Goal: Task Accomplishment & Management: Use online tool/utility

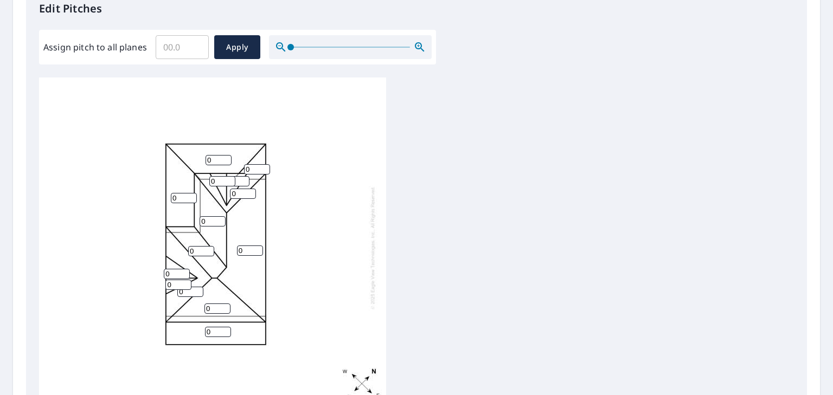
scroll to position [316, 0]
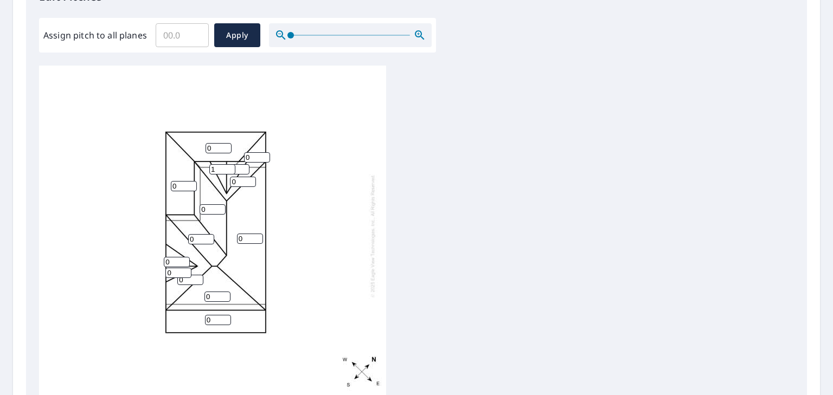
click at [228, 171] on input "1" at bounding box center [222, 169] width 26 height 10
click at [228, 171] on input "2" at bounding box center [222, 169] width 26 height 10
click at [228, 171] on input "3" at bounding box center [222, 169] width 26 height 10
click at [228, 171] on input "4" at bounding box center [222, 169] width 26 height 10
click at [228, 171] on input "5" at bounding box center [222, 169] width 26 height 10
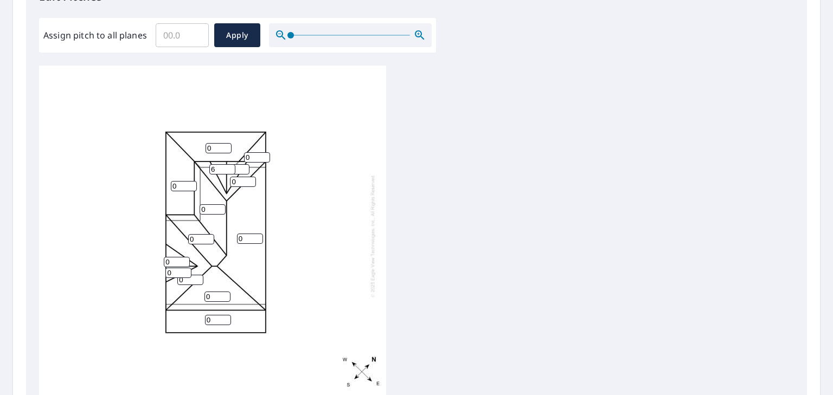
click at [228, 171] on input "6" at bounding box center [222, 169] width 26 height 10
click at [228, 171] on input "7" at bounding box center [222, 169] width 26 height 10
click at [228, 171] on input "8" at bounding box center [222, 169] width 26 height 10
click at [228, 171] on input "9" at bounding box center [222, 169] width 26 height 10
click at [228, 171] on input "10" at bounding box center [222, 169] width 26 height 10
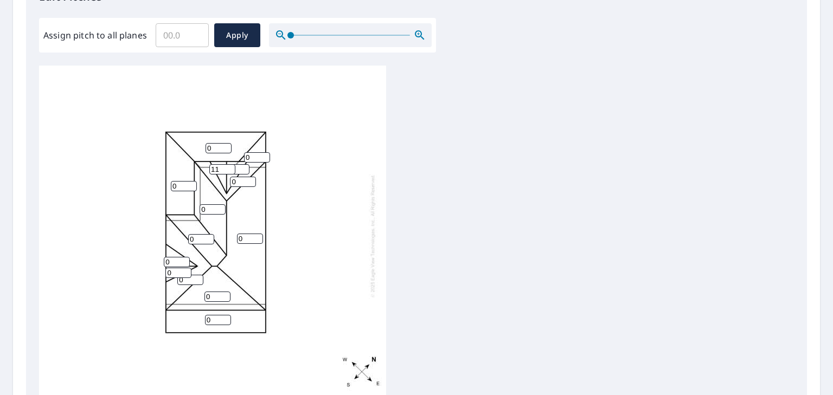
click at [228, 171] on input "11" at bounding box center [222, 169] width 26 height 10
click at [228, 171] on input "12" at bounding box center [222, 169] width 26 height 10
click at [228, 171] on input "13" at bounding box center [222, 169] width 26 height 10
click at [228, 171] on input "14" at bounding box center [222, 169] width 26 height 10
click at [228, 171] on input "15" at bounding box center [222, 169] width 26 height 10
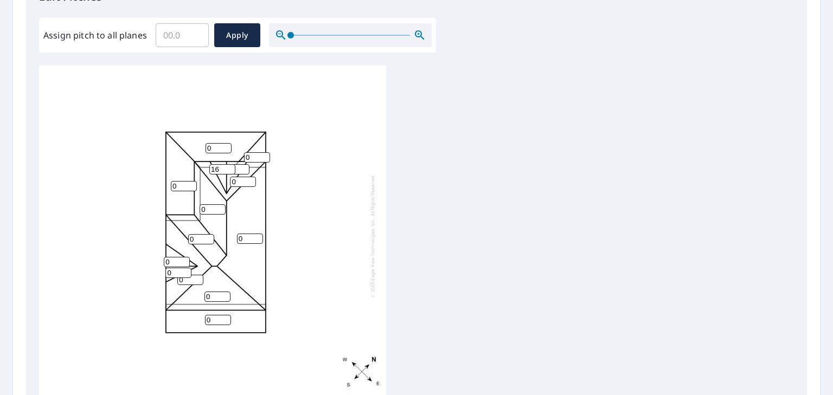
click at [228, 171] on input "16" at bounding box center [222, 169] width 26 height 10
click at [228, 171] on input "17" at bounding box center [222, 169] width 26 height 10
click at [228, 171] on input "18" at bounding box center [222, 169] width 26 height 10
click at [228, 171] on input "19" at bounding box center [222, 169] width 26 height 10
click at [228, 171] on input "20" at bounding box center [222, 169] width 26 height 10
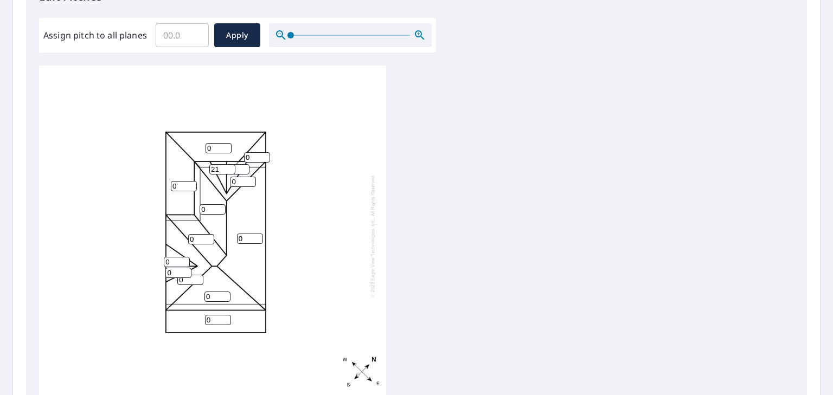
click at [228, 171] on input "21" at bounding box center [222, 169] width 26 height 10
type input "22"
click at [228, 171] on input "22" at bounding box center [222, 169] width 26 height 10
click at [250, 182] on input "1" at bounding box center [243, 182] width 26 height 10
click at [250, 182] on input "2" at bounding box center [243, 182] width 26 height 10
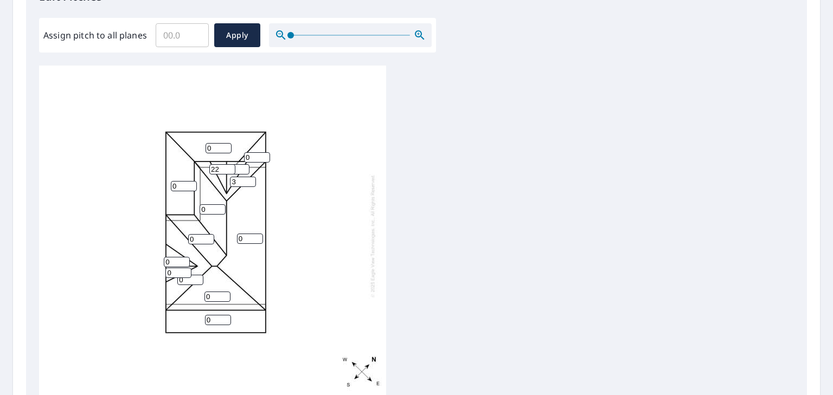
click at [250, 182] on input "3" at bounding box center [243, 182] width 26 height 10
click at [250, 182] on input "4" at bounding box center [243, 182] width 26 height 10
click at [250, 182] on input "5" at bounding box center [243, 182] width 26 height 10
click at [250, 182] on input "6" at bounding box center [243, 182] width 26 height 10
click at [250, 182] on input "7" at bounding box center [243, 182] width 26 height 10
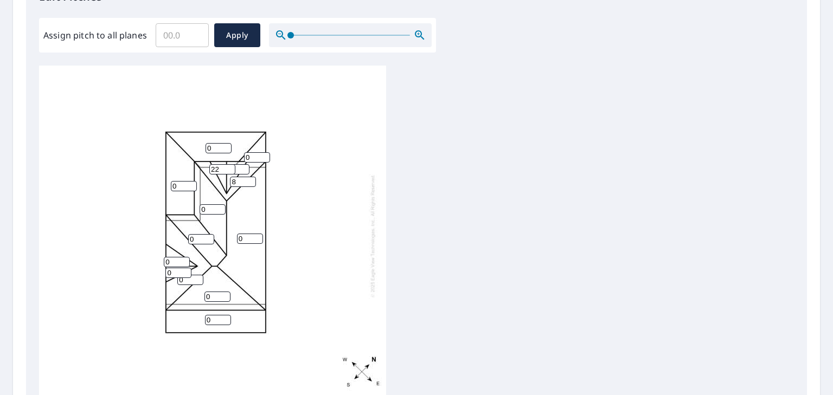
click at [250, 182] on input "8" at bounding box center [243, 182] width 26 height 10
click at [250, 182] on input "9" at bounding box center [243, 182] width 26 height 10
click at [250, 182] on input "10" at bounding box center [243, 182] width 26 height 10
click at [250, 182] on input "11" at bounding box center [243, 182] width 26 height 10
click at [250, 182] on input "12" at bounding box center [243, 182] width 26 height 10
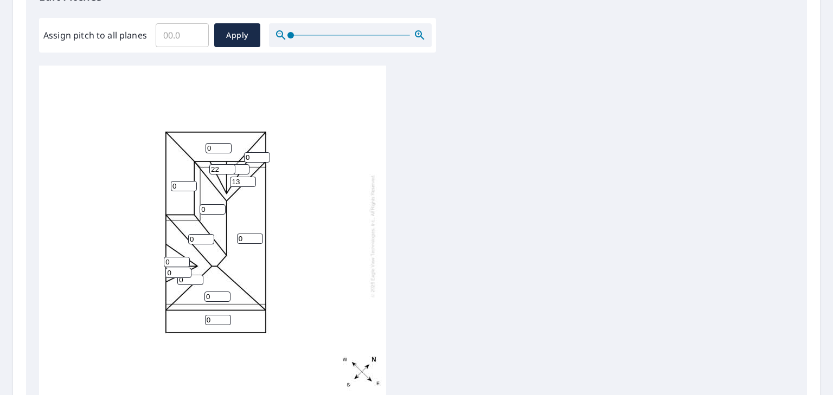
click at [250, 182] on input "13" at bounding box center [243, 182] width 26 height 10
click at [250, 182] on input "14" at bounding box center [243, 182] width 26 height 10
click at [250, 182] on input "15" at bounding box center [243, 182] width 26 height 10
click at [250, 182] on input "16" at bounding box center [243, 182] width 26 height 10
click at [250, 182] on input "17" at bounding box center [243, 182] width 26 height 10
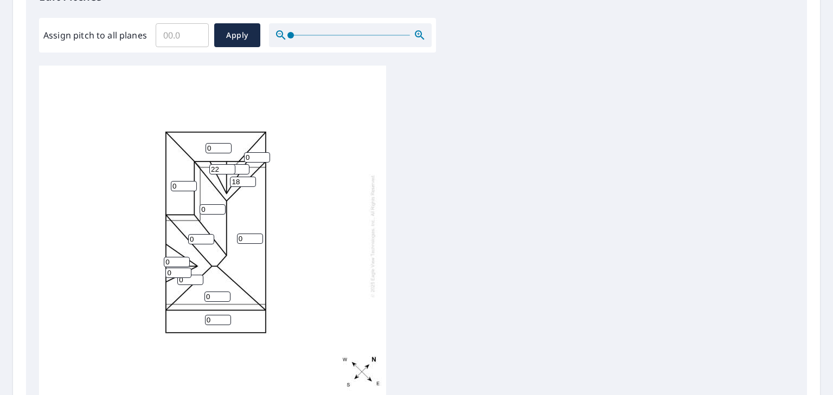
click at [250, 182] on input "18" at bounding box center [243, 182] width 26 height 10
click at [250, 182] on input "19" at bounding box center [243, 182] width 26 height 10
click at [250, 182] on input "20" at bounding box center [243, 182] width 26 height 10
click at [249, 182] on input "21" at bounding box center [243, 182] width 26 height 10
type input "22"
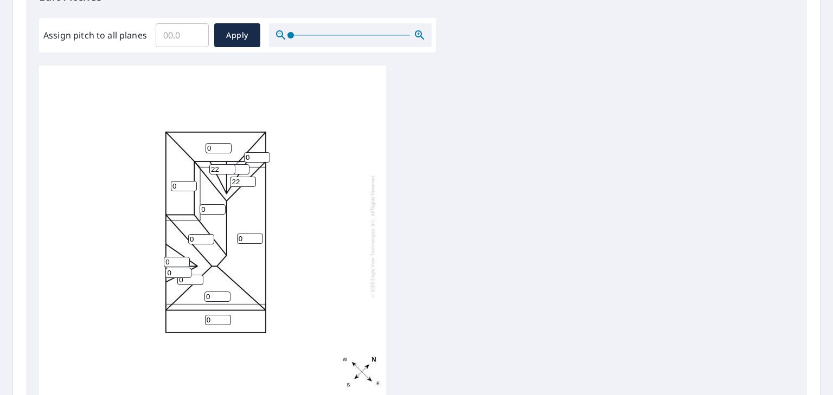
click at [249, 182] on input "22" at bounding box center [243, 182] width 26 height 10
click at [265, 158] on input "1" at bounding box center [257, 157] width 26 height 10
click at [265, 158] on input "2" at bounding box center [257, 157] width 26 height 10
click at [265, 158] on input "3" at bounding box center [257, 157] width 26 height 10
click at [265, 158] on input "4" at bounding box center [257, 157] width 26 height 10
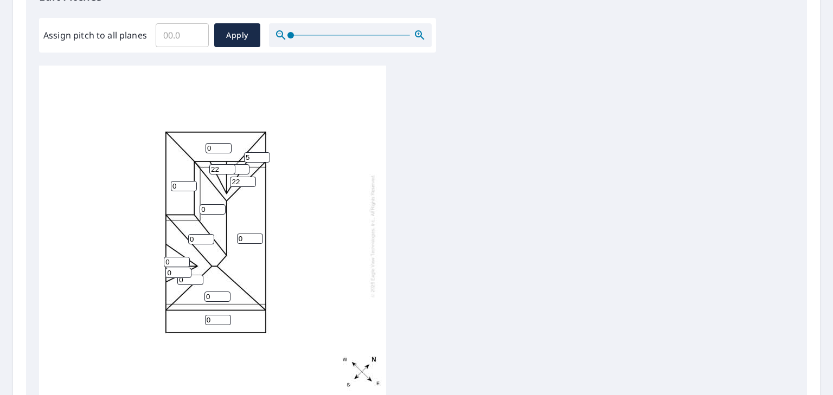
click at [265, 158] on input "5" at bounding box center [257, 157] width 26 height 10
type input "6"
click at [265, 158] on input "6" at bounding box center [257, 157] width 26 height 10
click at [226, 150] on input "1" at bounding box center [219, 148] width 26 height 10
click at [226, 150] on input "2" at bounding box center [219, 148] width 26 height 10
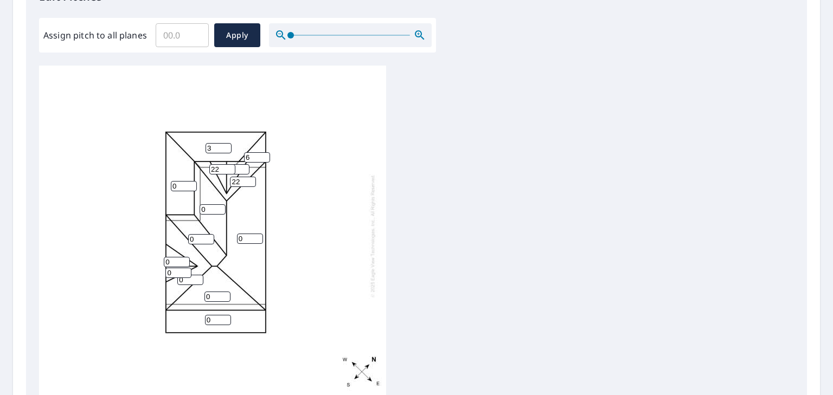
click at [226, 150] on input "3" at bounding box center [219, 148] width 26 height 10
click at [226, 150] on input "4" at bounding box center [219, 148] width 26 height 10
click at [226, 150] on input "5" at bounding box center [219, 148] width 26 height 10
click at [226, 150] on input "6" at bounding box center [219, 148] width 26 height 10
click at [226, 153] on input "5" at bounding box center [219, 148] width 26 height 10
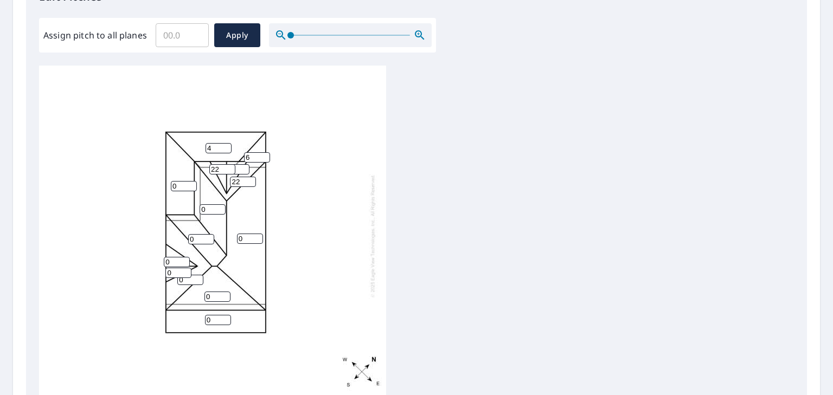
type input "4"
click at [226, 153] on input "4" at bounding box center [219, 148] width 26 height 10
click at [266, 163] on input "5" at bounding box center [257, 157] width 26 height 10
type input "4"
click at [266, 163] on input "4" at bounding box center [257, 157] width 26 height 10
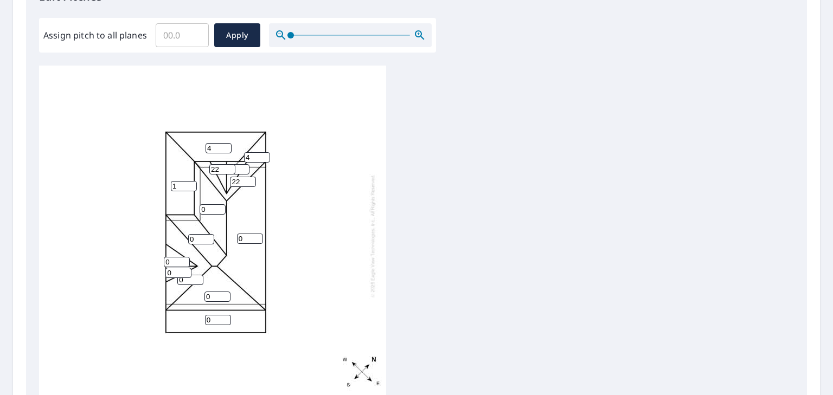
click at [189, 185] on input "1" at bounding box center [184, 186] width 26 height 10
click at [189, 185] on input "2" at bounding box center [184, 186] width 26 height 10
click at [189, 185] on input "6" at bounding box center [184, 186] width 26 height 10
click at [189, 191] on input "5" at bounding box center [184, 186] width 26 height 10
type input "4"
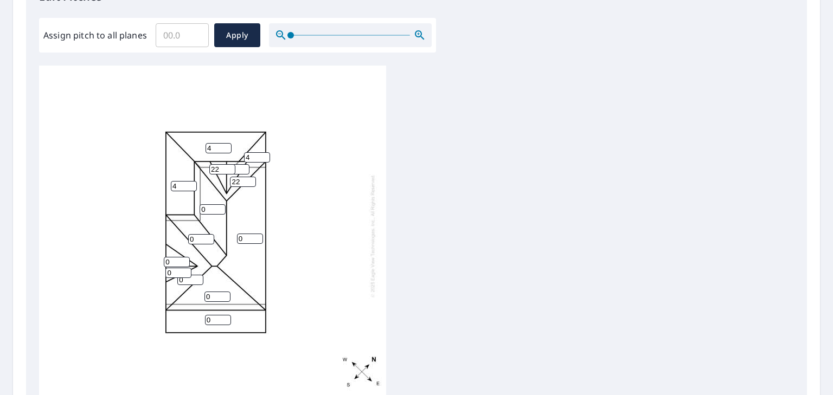
click at [189, 191] on input "4" at bounding box center [184, 186] width 26 height 10
click at [218, 210] on input "1" at bounding box center [213, 209] width 26 height 10
click at [218, 210] on input "2" at bounding box center [213, 209] width 26 height 10
click at [218, 210] on input "3" at bounding box center [213, 209] width 26 height 10
click at [218, 210] on input "4" at bounding box center [213, 209] width 26 height 10
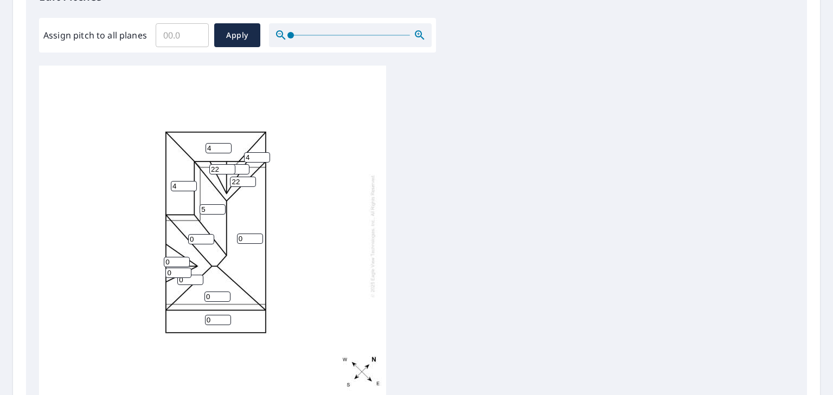
click at [218, 210] on input "5" at bounding box center [213, 209] width 26 height 10
type input "6"
click at [218, 210] on input "6" at bounding box center [213, 209] width 26 height 10
click at [254, 239] on input "1" at bounding box center [250, 239] width 26 height 10
click at [254, 239] on input "2" at bounding box center [250, 239] width 26 height 10
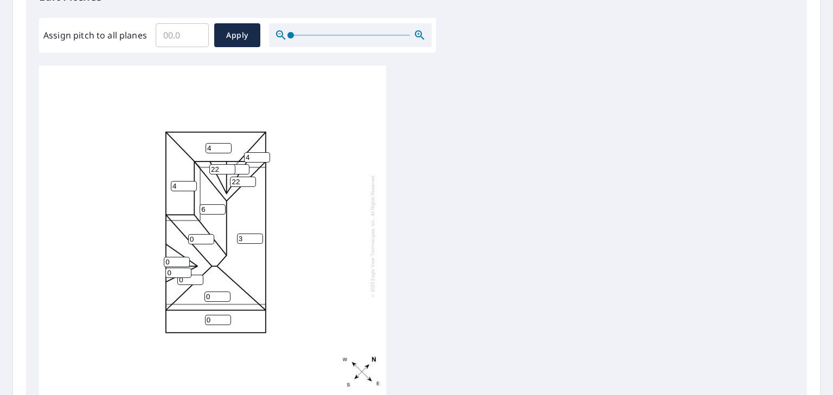
click at [254, 239] on input "3" at bounding box center [250, 239] width 26 height 10
click at [254, 239] on input "4" at bounding box center [250, 239] width 26 height 10
click at [254, 239] on input "5" at bounding box center [250, 239] width 26 height 10
type input "6"
click at [254, 239] on input "6" at bounding box center [250, 239] width 26 height 10
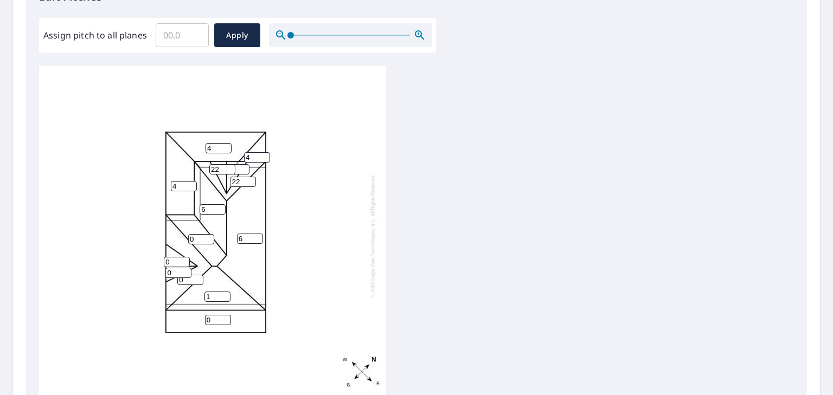
click at [226, 297] on input "1" at bounding box center [217, 297] width 26 height 10
click at [226, 297] on input "2" at bounding box center [217, 297] width 26 height 10
click at [226, 297] on input "3" at bounding box center [217, 297] width 26 height 10
click at [226, 297] on input "4" at bounding box center [217, 297] width 26 height 10
click at [226, 297] on input "5" at bounding box center [217, 297] width 26 height 10
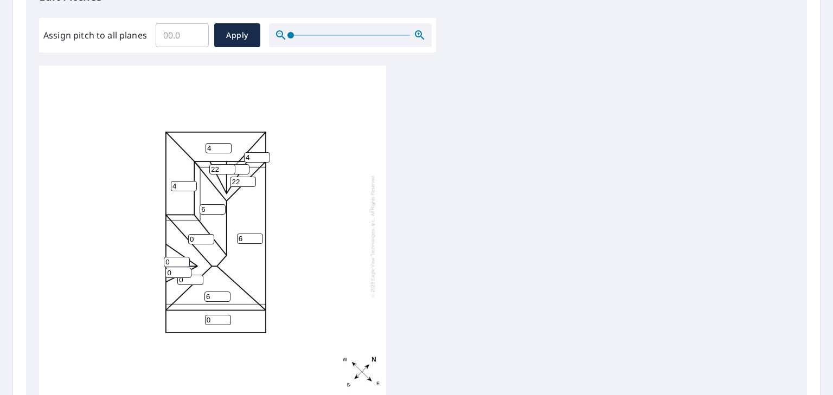
type input "6"
click at [226, 297] on input "6" at bounding box center [217, 297] width 26 height 10
click at [183, 265] on input "1" at bounding box center [177, 262] width 26 height 10
click at [183, 265] on input "2" at bounding box center [177, 262] width 26 height 10
click at [183, 265] on input "3" at bounding box center [177, 262] width 26 height 10
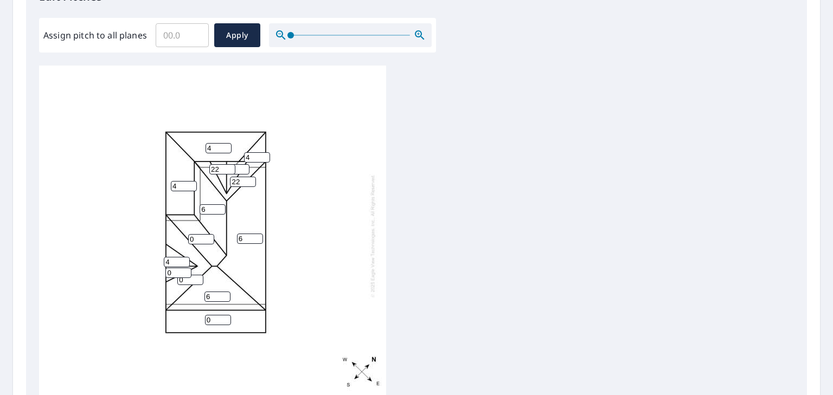
click at [183, 265] on input "4" at bounding box center [177, 262] width 26 height 10
click at [183, 265] on input "5" at bounding box center [177, 262] width 26 height 10
click at [183, 265] on input "6" at bounding box center [177, 262] width 26 height 10
click at [183, 265] on input "7" at bounding box center [177, 262] width 26 height 10
click at [183, 265] on input "8" at bounding box center [177, 262] width 26 height 10
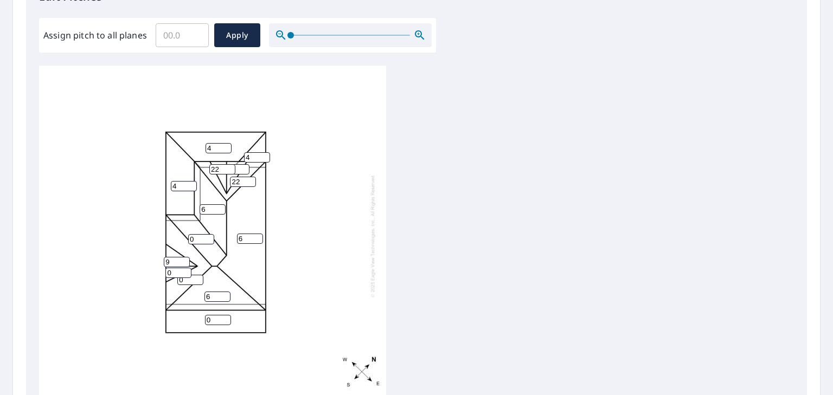
click at [183, 265] on input "9" at bounding box center [177, 262] width 26 height 10
click at [183, 265] on input "10" at bounding box center [177, 262] width 26 height 10
click at [183, 265] on input "11" at bounding box center [177, 262] width 26 height 10
click at [183, 265] on input "12" at bounding box center [177, 262] width 26 height 10
click at [183, 265] on input "13" at bounding box center [177, 262] width 26 height 10
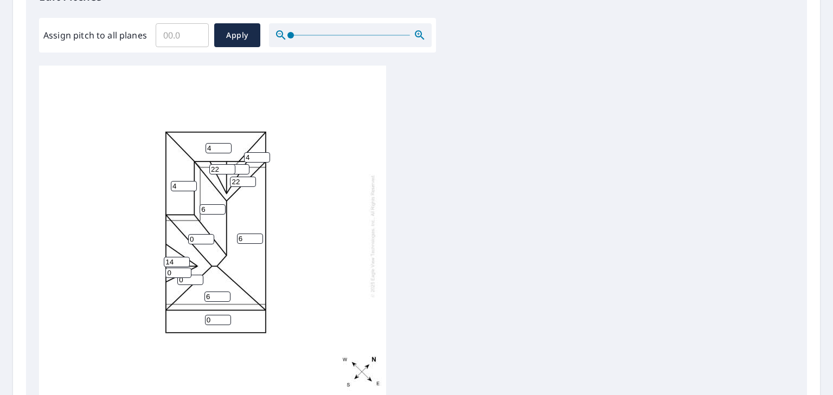
click at [183, 265] on input "14" at bounding box center [177, 262] width 26 height 10
click at [183, 265] on input "15" at bounding box center [177, 262] width 26 height 10
click at [183, 265] on input "16" at bounding box center [177, 262] width 26 height 10
click at [183, 265] on input "17" at bounding box center [177, 262] width 26 height 10
click at [183, 265] on input "18" at bounding box center [177, 262] width 26 height 10
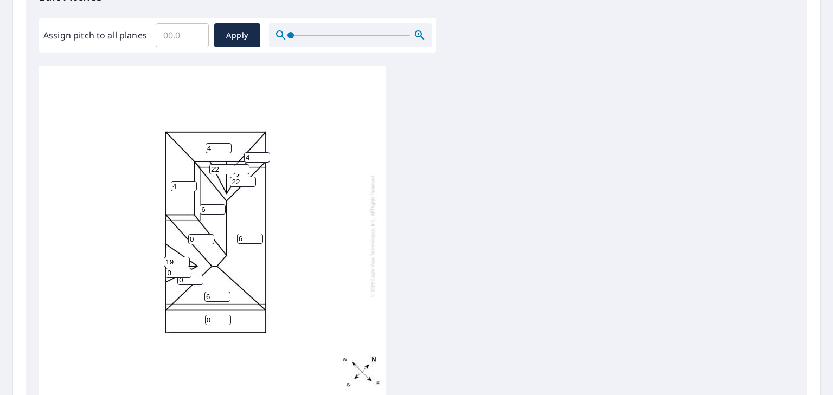
click at [183, 265] on input "19" at bounding box center [177, 262] width 26 height 10
click at [183, 265] on input "20" at bounding box center [177, 262] width 26 height 10
click at [183, 264] on input "21" at bounding box center [177, 262] width 26 height 10
type input "22"
click at [183, 264] on input "22" at bounding box center [177, 262] width 26 height 10
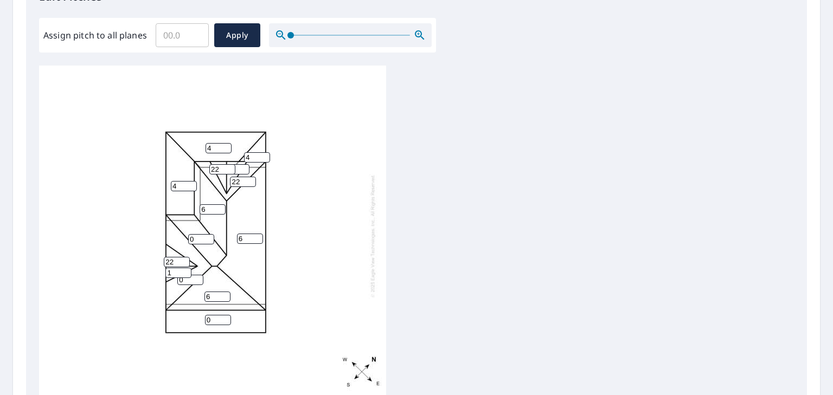
click at [187, 272] on input "1" at bounding box center [178, 273] width 26 height 10
click at [187, 272] on input "2" at bounding box center [178, 273] width 26 height 10
click at [187, 272] on input "3" at bounding box center [178, 273] width 26 height 10
click at [187, 272] on input "4" at bounding box center [178, 273] width 26 height 10
click at [187, 272] on input "5" at bounding box center [178, 273] width 26 height 10
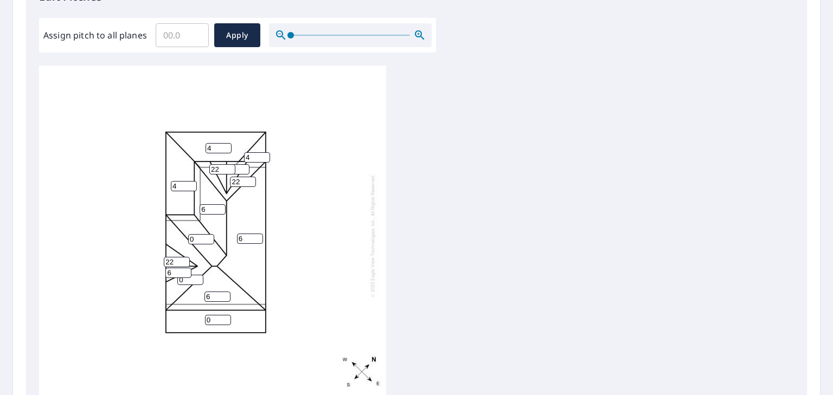
click at [187, 272] on input "6" at bounding box center [178, 273] width 26 height 10
click at [187, 272] on input "7" at bounding box center [178, 273] width 26 height 10
click at [187, 272] on input "8" at bounding box center [178, 273] width 26 height 10
click at [187, 272] on input "9" at bounding box center [178, 273] width 26 height 10
click at [187, 272] on input "10" at bounding box center [178, 273] width 26 height 10
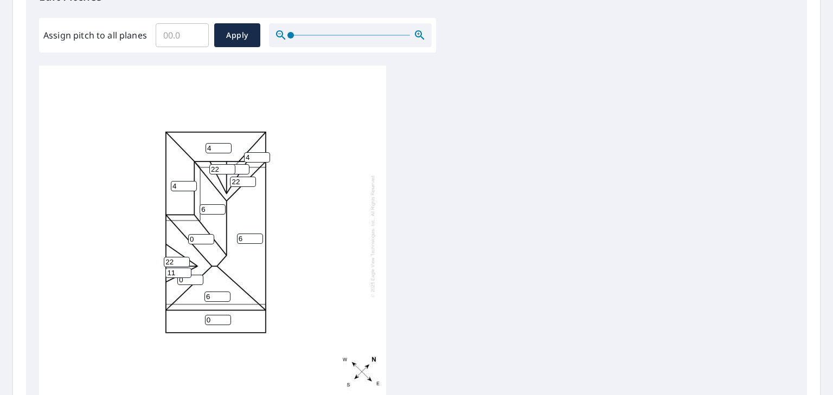
click at [187, 272] on input "11" at bounding box center [178, 273] width 26 height 10
click at [187, 272] on input "12" at bounding box center [178, 273] width 26 height 10
click at [187, 272] on input "13" at bounding box center [178, 273] width 26 height 10
click at [187, 272] on input "14" at bounding box center [178, 273] width 26 height 10
click at [187, 272] on input "15" at bounding box center [178, 273] width 26 height 10
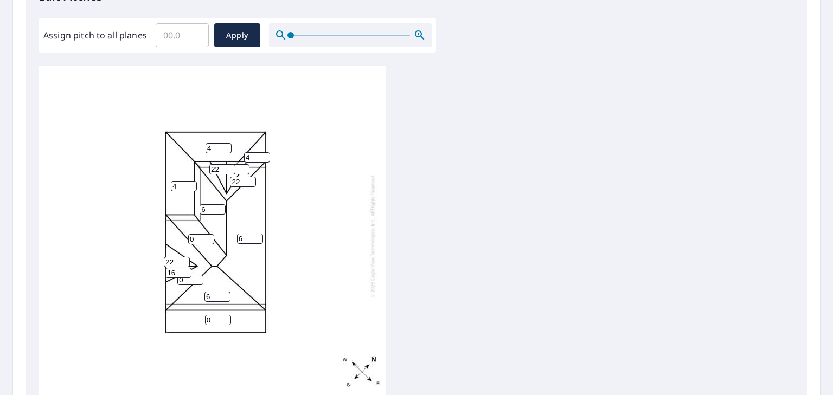
click at [187, 272] on input "16" at bounding box center [178, 273] width 26 height 10
click at [187, 272] on input "17" at bounding box center [178, 273] width 26 height 10
click at [187, 272] on input "19" at bounding box center [178, 273] width 26 height 10
click at [187, 272] on input "20" at bounding box center [178, 273] width 26 height 10
type input "21"
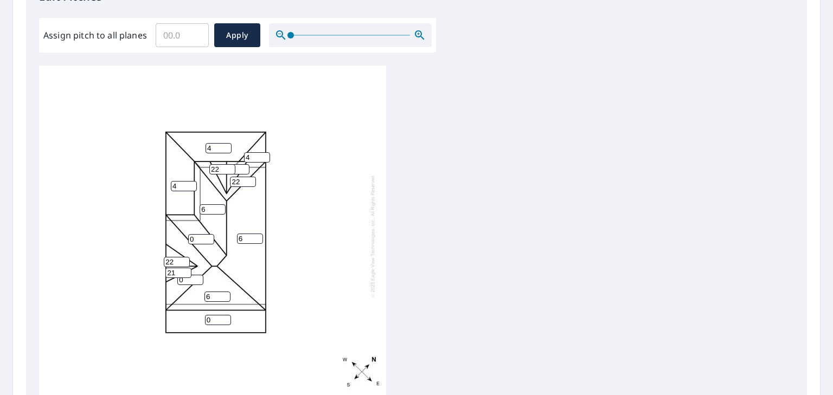
click at [187, 272] on input "21" at bounding box center [178, 273] width 26 height 10
type input "21"
click at [187, 267] on input "21" at bounding box center [177, 262] width 26 height 10
type input "22"
click at [186, 275] on input "22" at bounding box center [178, 273] width 26 height 10
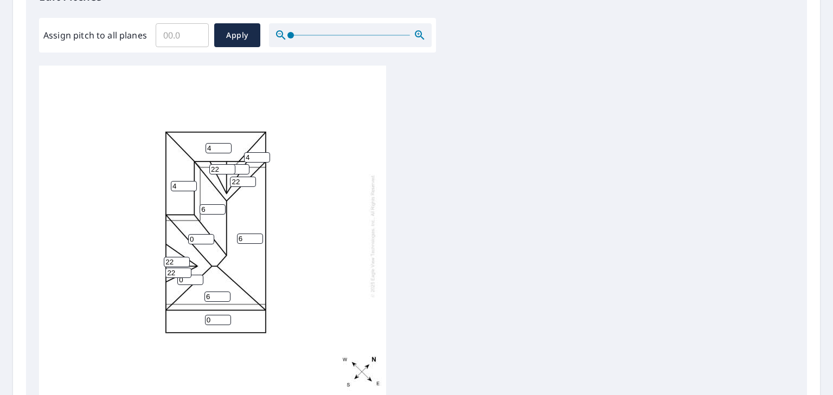
type input "22"
click at [185, 261] on input "22" at bounding box center [177, 262] width 26 height 10
click at [208, 240] on input "1" at bounding box center [201, 239] width 26 height 10
click at [208, 240] on input "2" at bounding box center [201, 239] width 26 height 10
click at [208, 240] on input "3" at bounding box center [201, 239] width 26 height 10
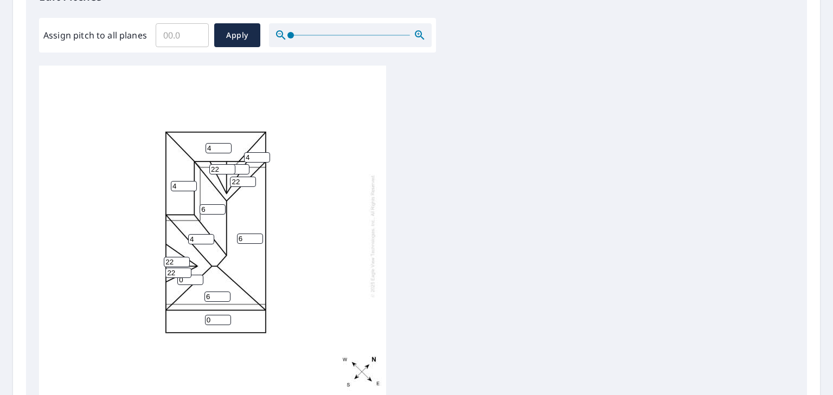
click at [208, 240] on input "4" at bounding box center [201, 239] width 26 height 10
click at [208, 240] on input "5" at bounding box center [201, 239] width 26 height 10
type input "6"
click at [208, 240] on input "6" at bounding box center [201, 239] width 26 height 10
click at [195, 281] on input "1" at bounding box center [190, 280] width 26 height 10
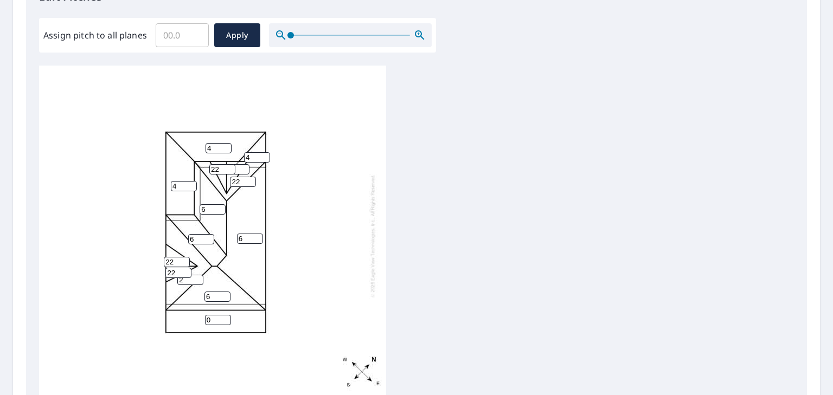
click at [195, 281] on input "2" at bounding box center [190, 280] width 26 height 10
click at [195, 281] on input "3" at bounding box center [190, 280] width 26 height 10
click at [195, 281] on input "4" at bounding box center [190, 280] width 26 height 10
click at [195, 281] on input "5" at bounding box center [190, 280] width 26 height 10
type input "6"
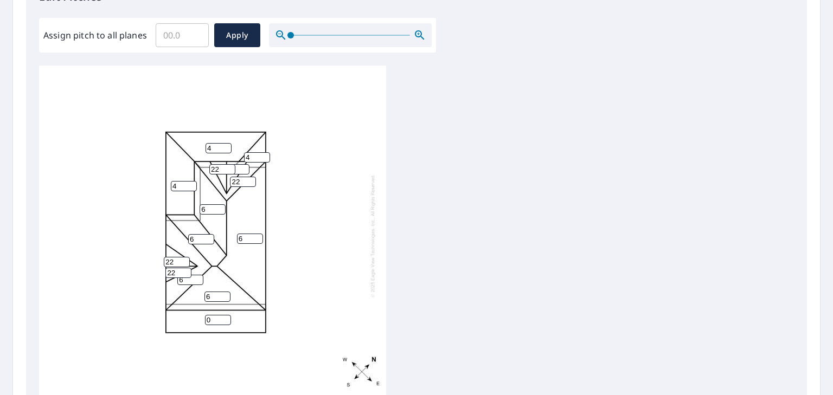
click at [195, 281] on input "6" at bounding box center [190, 280] width 26 height 10
click at [226, 322] on input "1" at bounding box center [218, 320] width 26 height 10
click at [226, 322] on input "2" at bounding box center [218, 320] width 26 height 10
click at [226, 322] on input "3" at bounding box center [218, 320] width 26 height 10
type input "4"
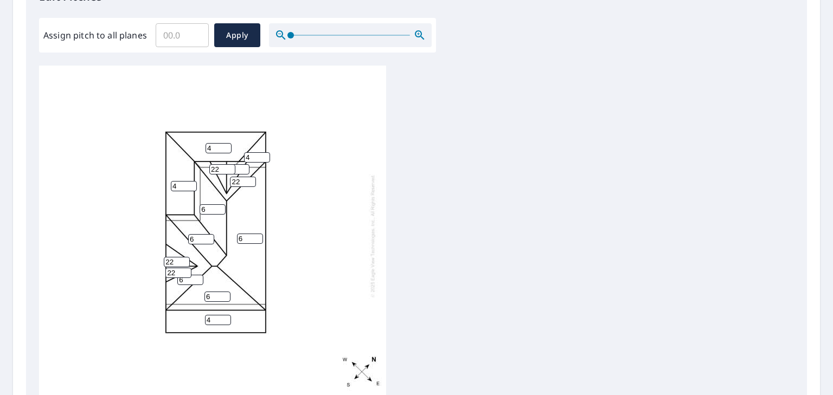
click at [226, 322] on input "4" at bounding box center [218, 320] width 26 height 10
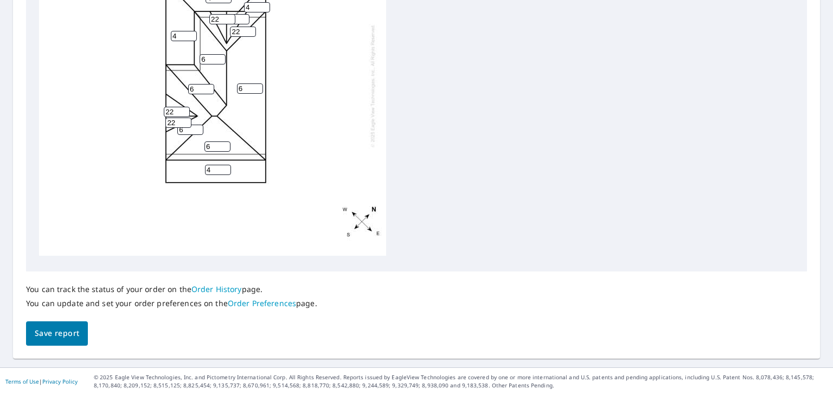
click at [67, 329] on span "Save report" at bounding box center [57, 334] width 44 height 14
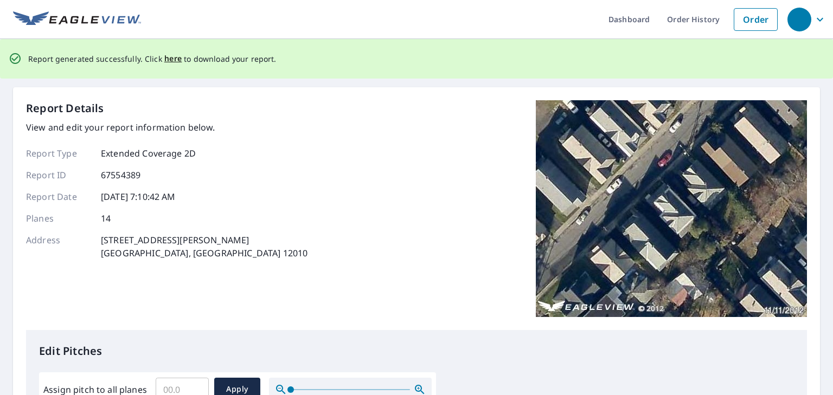
scroll to position [0, 0]
click at [169, 59] on span "here" at bounding box center [173, 60] width 18 height 14
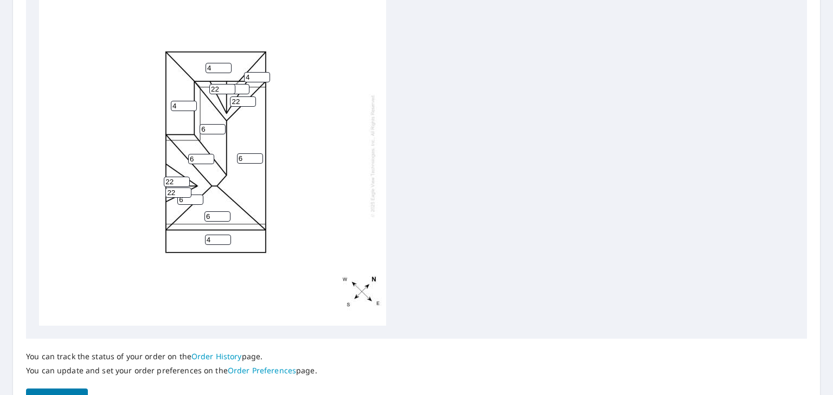
scroll to position [406, 0]
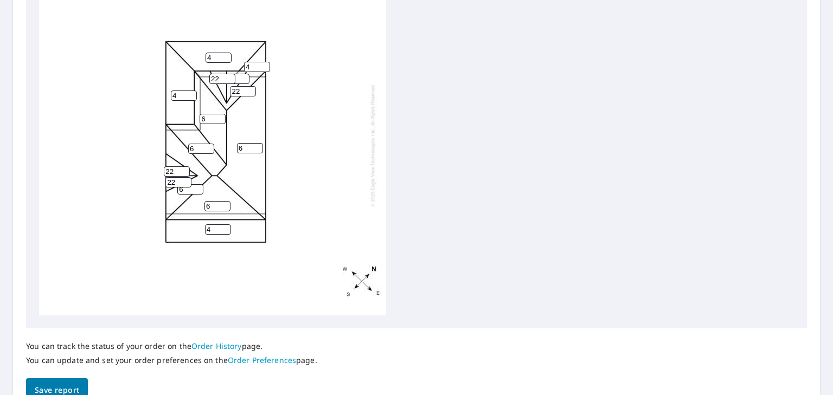
click at [241, 80] on input "1" at bounding box center [236, 79] width 26 height 10
click at [241, 80] on input "2" at bounding box center [236, 79] width 26 height 10
click at [241, 80] on input "3" at bounding box center [236, 79] width 26 height 10
click at [241, 80] on input "4" at bounding box center [236, 79] width 26 height 10
click at [241, 80] on input "5" at bounding box center [236, 79] width 26 height 10
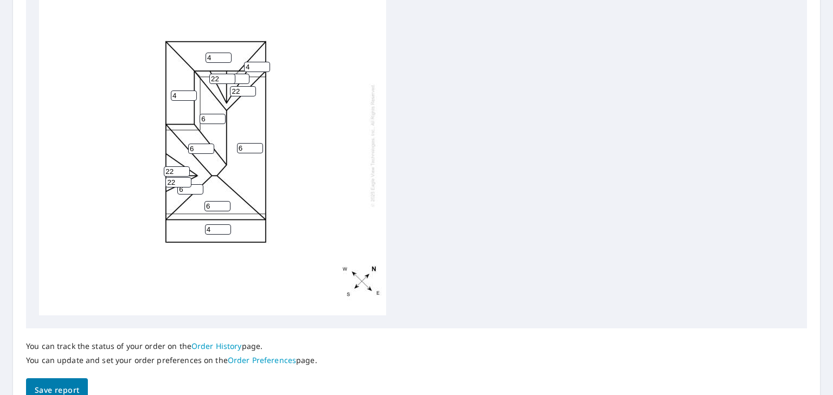
click at [242, 80] on input "6" at bounding box center [236, 79] width 26 height 10
click at [242, 80] on input "7" at bounding box center [236, 79] width 26 height 10
click at [242, 80] on input "8" at bounding box center [236, 79] width 26 height 10
click at [242, 80] on input "9" at bounding box center [236, 79] width 26 height 10
click at [242, 80] on input "10" at bounding box center [236, 79] width 26 height 10
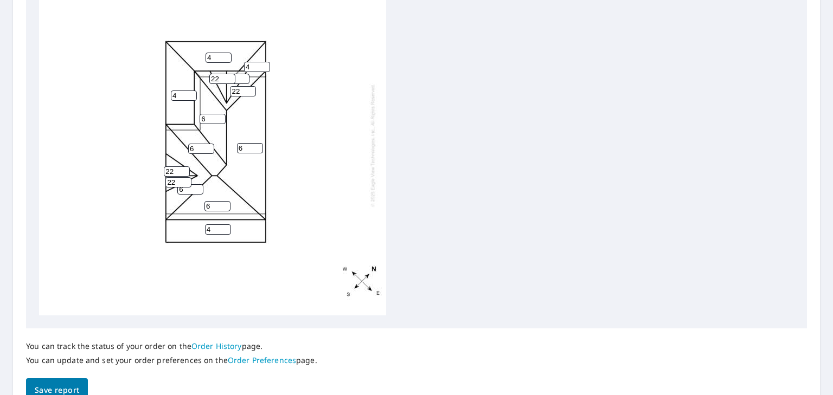
click at [242, 80] on input "11" at bounding box center [236, 79] width 26 height 10
click at [242, 80] on input "12" at bounding box center [236, 79] width 26 height 10
click at [242, 80] on input "13" at bounding box center [236, 79] width 26 height 10
click at [236, 84] on input "13" at bounding box center [236, 79] width 26 height 10
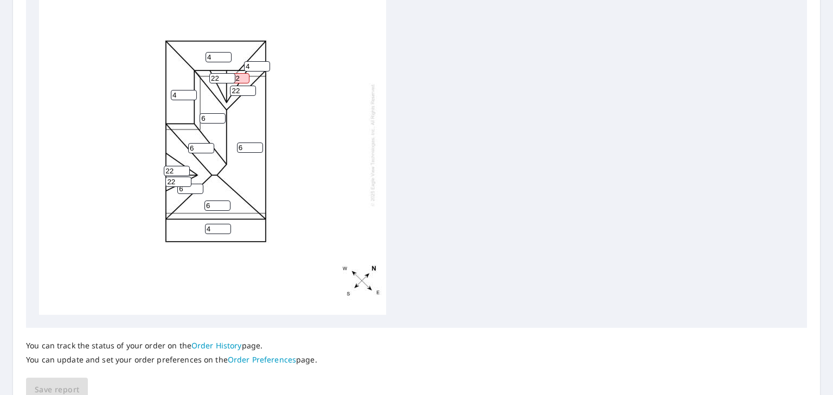
type input "1322"
click at [386, 92] on div "6 4 4 4 6 6 6 6 22 4 22 1322 22 22" at bounding box center [212, 145] width 347 height 341
drag, startPoint x: 243, startPoint y: 75, endPoint x: 443, endPoint y: 81, distance: 199.7
click at [443, 81] on div "6 4 4 4 6 6 6 6 22 4 22 1322 22 22" at bounding box center [416, 145] width 755 height 341
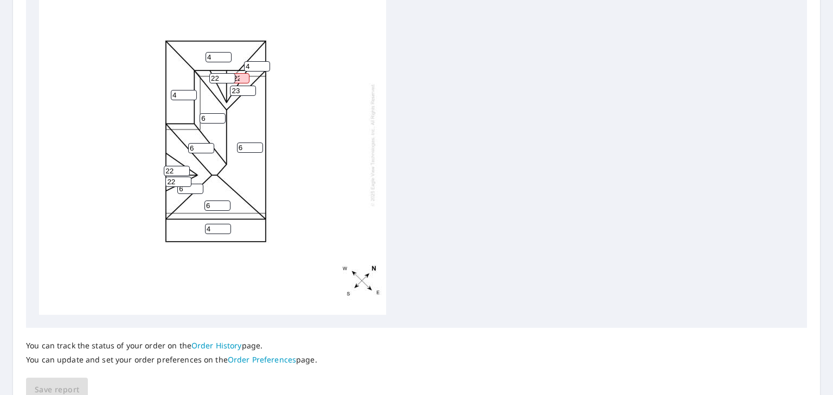
click at [249, 92] on input "23" at bounding box center [243, 91] width 26 height 10
click at [249, 92] on input "24" at bounding box center [243, 91] width 26 height 10
click at [249, 92] on input "25" at bounding box center [243, 91] width 26 height 10
click at [249, 92] on input "26" at bounding box center [243, 91] width 26 height 10
click at [252, 96] on input "25" at bounding box center [243, 91] width 26 height 10
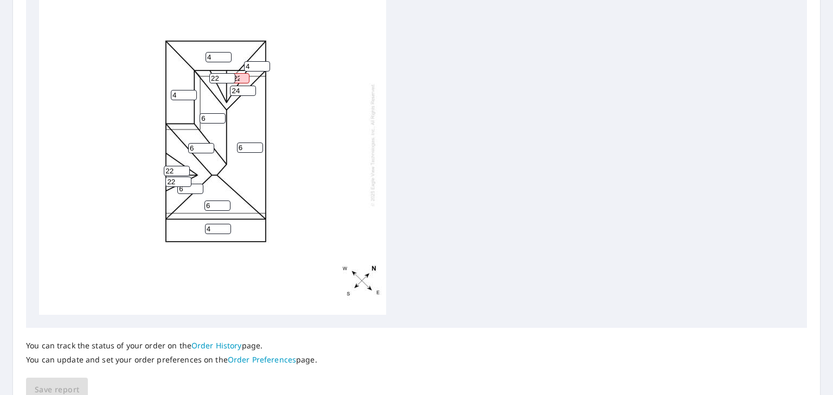
click at [252, 96] on input "24" at bounding box center [243, 91] width 26 height 10
click at [252, 96] on input "23" at bounding box center [243, 91] width 26 height 10
click at [252, 96] on input "22" at bounding box center [243, 91] width 26 height 10
click at [252, 96] on input "21" at bounding box center [243, 91] width 26 height 10
click at [252, 96] on input "20" at bounding box center [243, 91] width 26 height 10
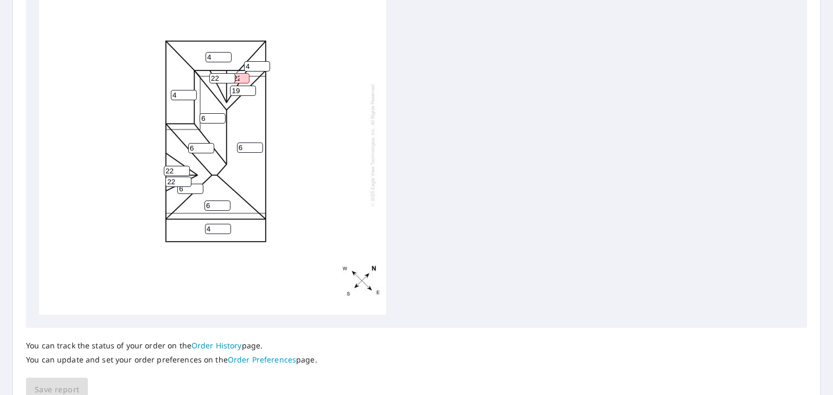
click at [252, 96] on input "19" at bounding box center [243, 91] width 26 height 10
click at [252, 96] on input "18" at bounding box center [243, 91] width 26 height 10
click at [252, 96] on input "17" at bounding box center [243, 91] width 26 height 10
click at [252, 96] on input "16" at bounding box center [243, 91] width 26 height 10
click at [252, 96] on input "15" at bounding box center [243, 91] width 26 height 10
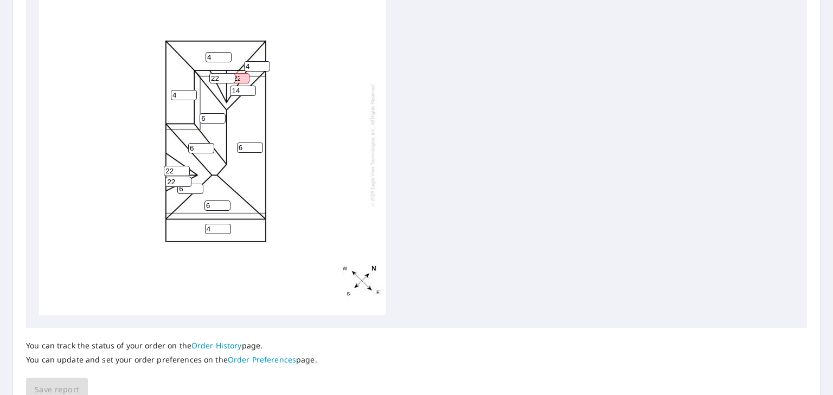
click at [252, 96] on input "14" at bounding box center [243, 91] width 26 height 10
click at [252, 96] on input "13" at bounding box center [243, 91] width 26 height 10
click at [252, 96] on input "12" at bounding box center [243, 91] width 26 height 10
click at [252, 96] on input "11" at bounding box center [243, 91] width 26 height 10
click at [252, 96] on input "10" at bounding box center [243, 91] width 26 height 10
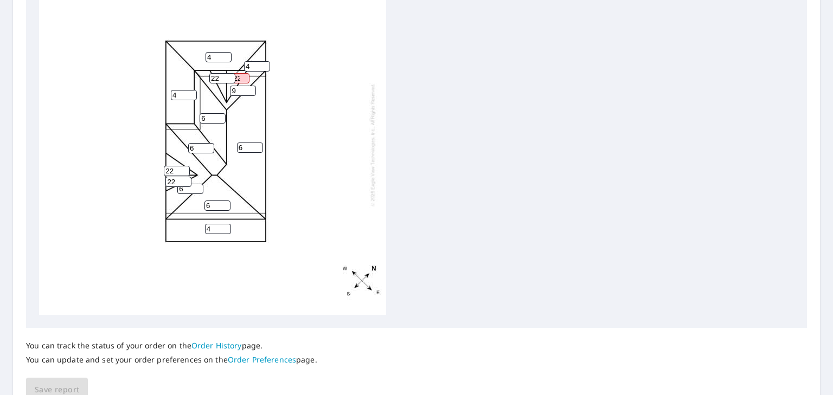
click at [252, 96] on input "9" at bounding box center [243, 91] width 26 height 10
click at [252, 96] on input "8" at bounding box center [243, 91] width 26 height 10
click at [252, 96] on input "7" at bounding box center [243, 91] width 26 height 10
type input "6"
click at [252, 96] on input "6" at bounding box center [243, 91] width 26 height 10
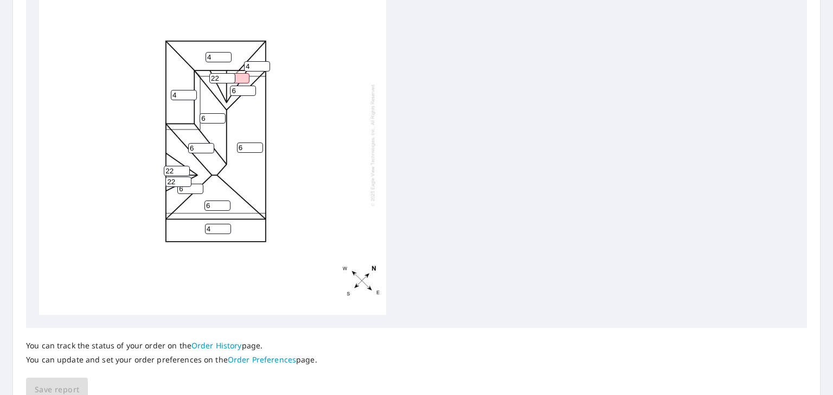
scroll to position [406, 0]
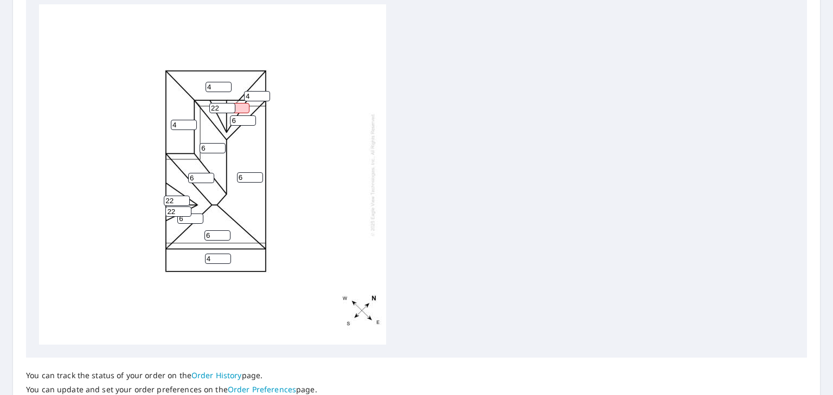
click at [245, 103] on input "36" at bounding box center [236, 108] width 26 height 10
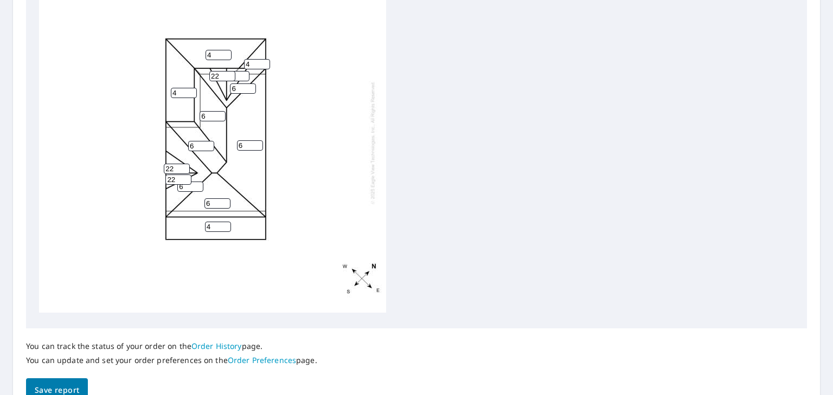
scroll to position [9, 0]
drag, startPoint x: 241, startPoint y: 72, endPoint x: 249, endPoint y: 70, distance: 8.8
drag, startPoint x: 249, startPoint y: 70, endPoint x: 239, endPoint y: 71, distance: 10.3
click at [239, 71] on input "36" at bounding box center [236, 76] width 26 height 10
drag, startPoint x: 239, startPoint y: 71, endPoint x: 239, endPoint y: 78, distance: 7.6
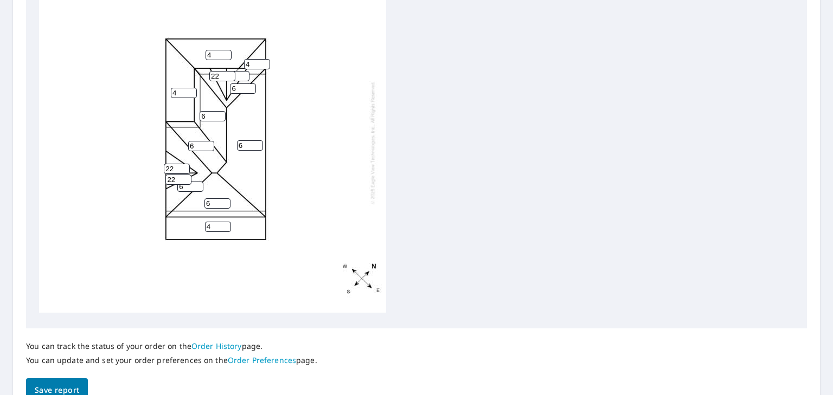
click at [239, 79] on input "36" at bounding box center [236, 76] width 26 height 10
click at [243, 72] on input "36" at bounding box center [236, 76] width 26 height 10
click at [243, 71] on input "36" at bounding box center [236, 76] width 26 height 10
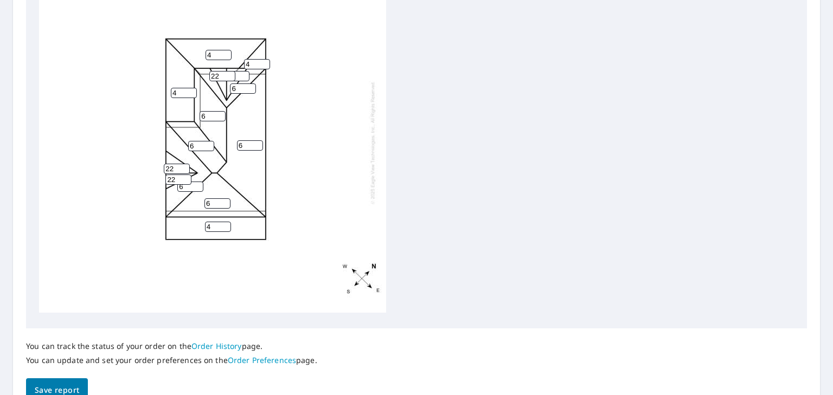
click at [243, 71] on input "36" at bounding box center [236, 76] width 26 height 10
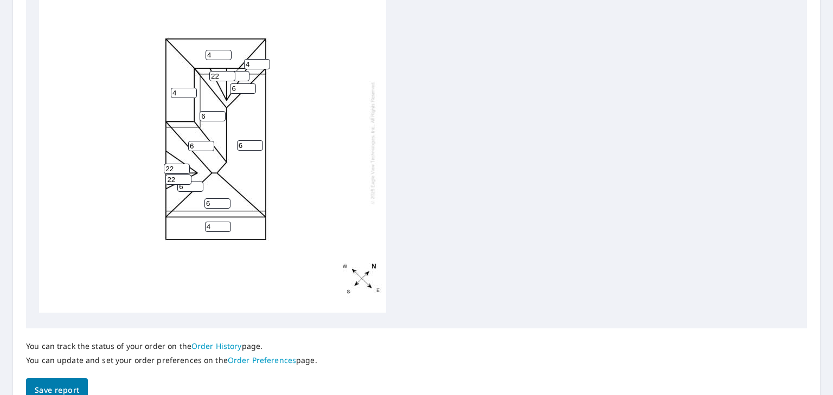
click at [243, 71] on input "36" at bounding box center [236, 76] width 26 height 10
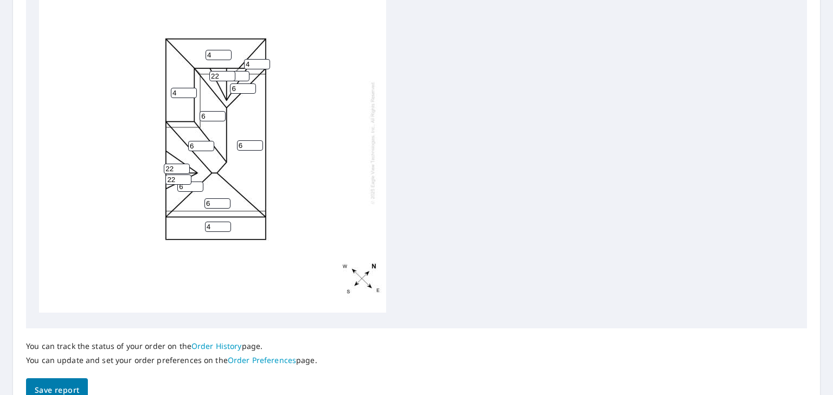
click at [243, 71] on input "36" at bounding box center [236, 76] width 26 height 10
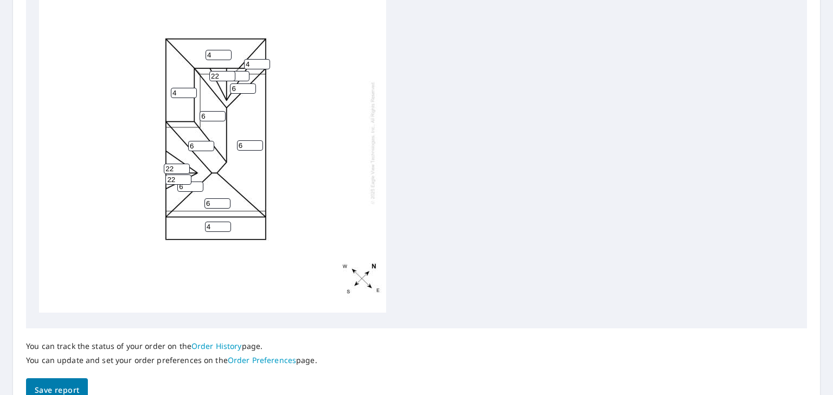
click at [243, 71] on input "36" at bounding box center [236, 76] width 26 height 10
click at [243, 74] on input "35" at bounding box center [236, 76] width 26 height 10
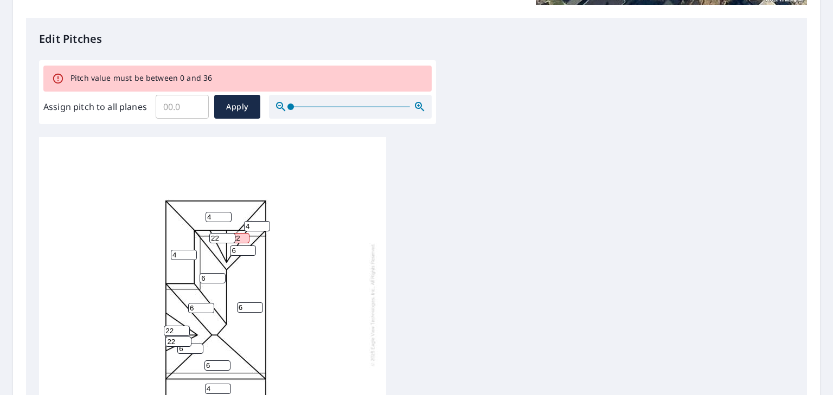
scroll to position [0, 0]
click at [239, 246] on input "352222" at bounding box center [236, 241] width 26 height 10
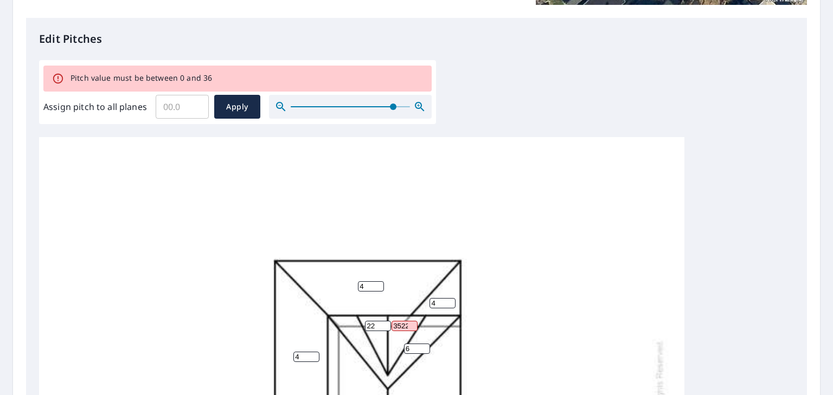
drag, startPoint x: 292, startPoint y: 106, endPoint x: 390, endPoint y: 116, distance: 99.2
click at [390, 110] on span at bounding box center [393, 107] width 7 height 7
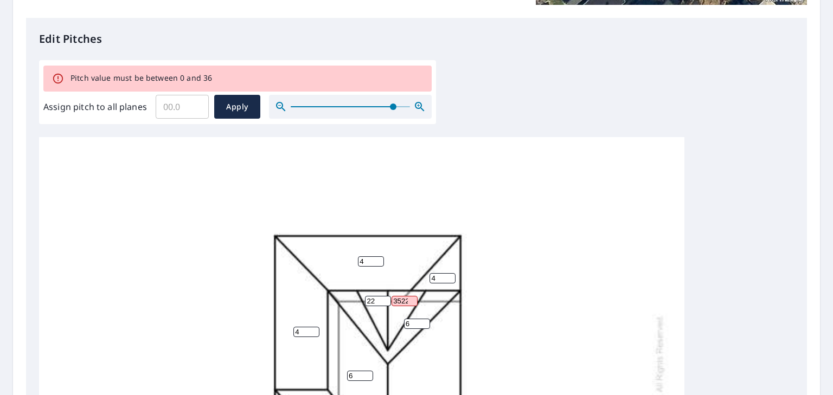
scroll to position [90, 0]
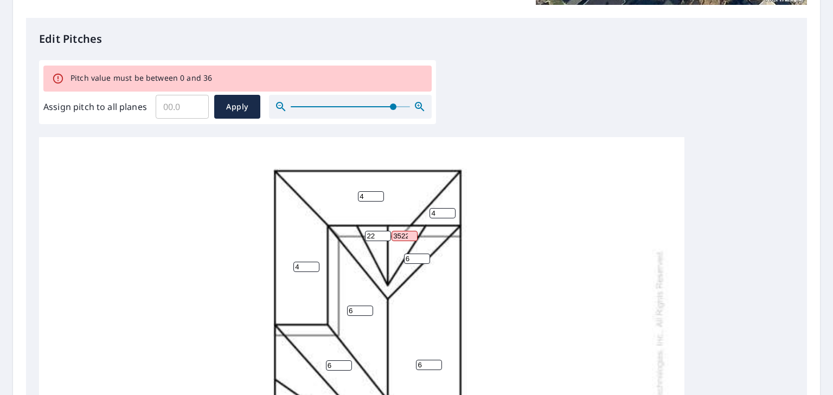
click at [401, 240] on input "352222" at bounding box center [405, 236] width 26 height 10
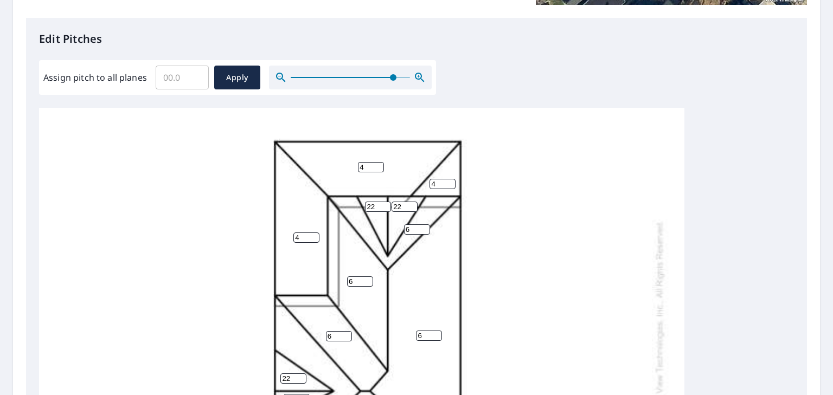
type input "22"
click at [548, 208] on div "6 4 4 4 6 6 6 6 6 4 22 22 22 22" at bounding box center [361, 334] width 645 height 633
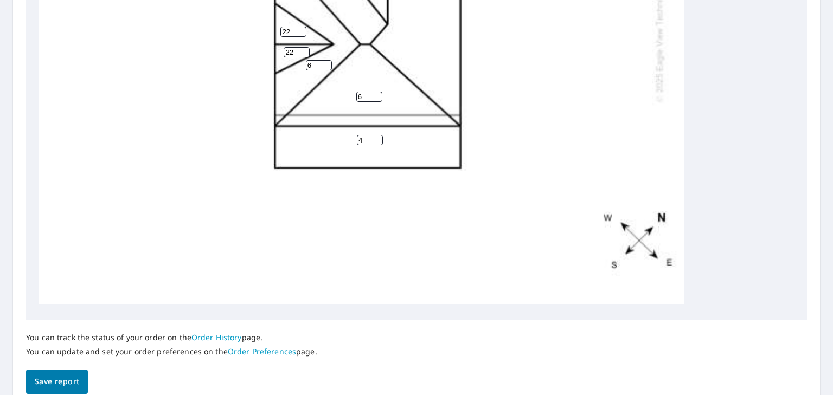
scroll to position [469, 0]
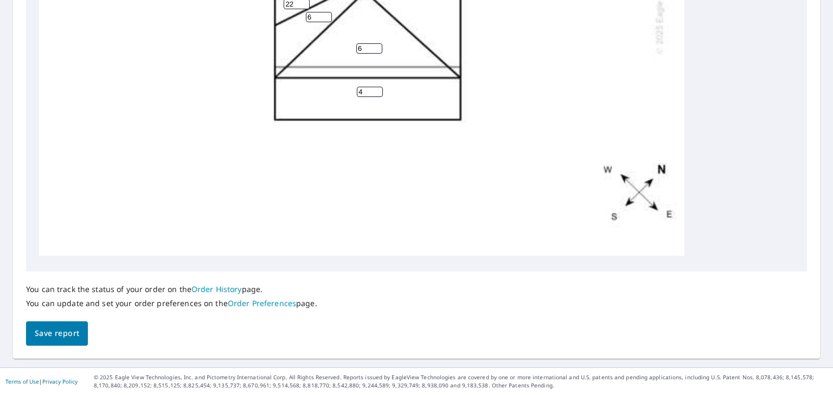
click at [72, 336] on span "Save report" at bounding box center [57, 334] width 44 height 14
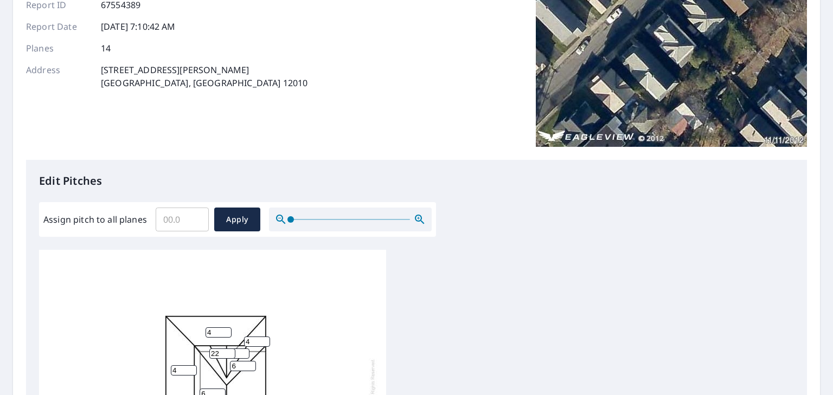
scroll to position [271, 0]
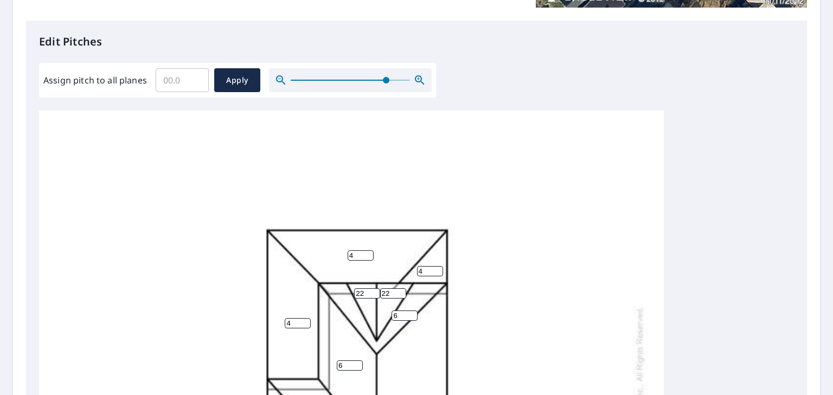
drag, startPoint x: 290, startPoint y: 80, endPoint x: 383, endPoint y: 95, distance: 94.4
click at [383, 92] on div at bounding box center [350, 80] width 163 height 24
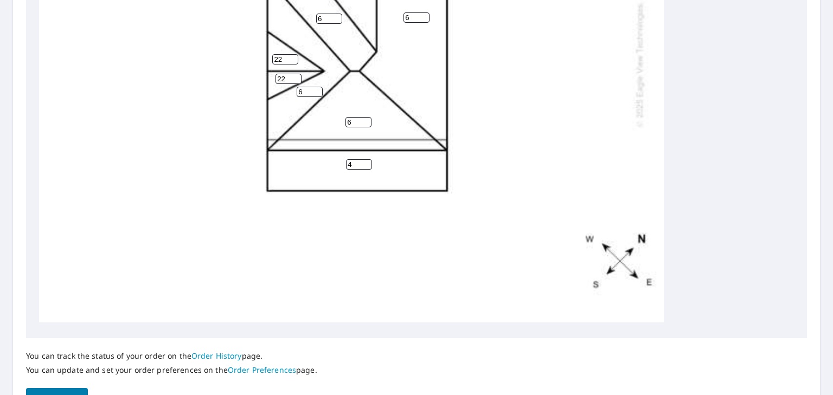
scroll to position [469, 0]
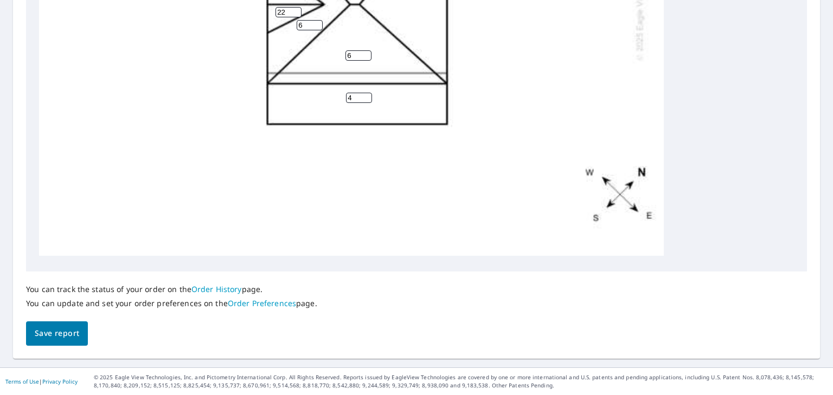
click at [70, 328] on span "Save report" at bounding box center [57, 334] width 44 height 14
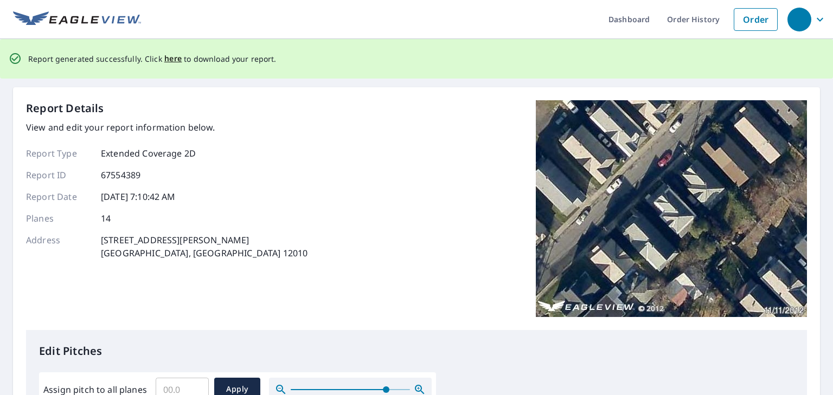
scroll to position [0, 0]
click at [175, 59] on span "here" at bounding box center [173, 60] width 18 height 14
